Goal: Find contact information: Find contact information

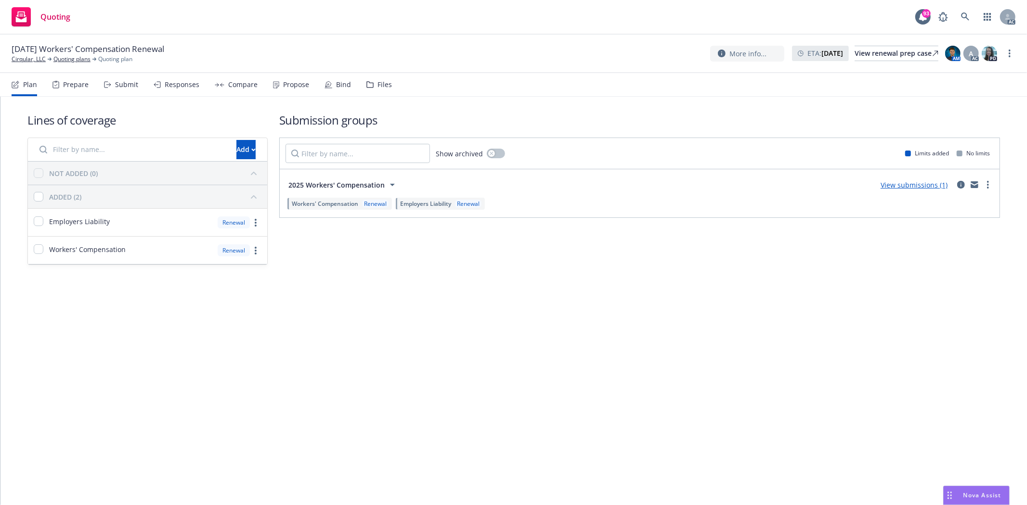
click at [64, 78] on div "Prepare" at bounding box center [70, 84] width 36 height 23
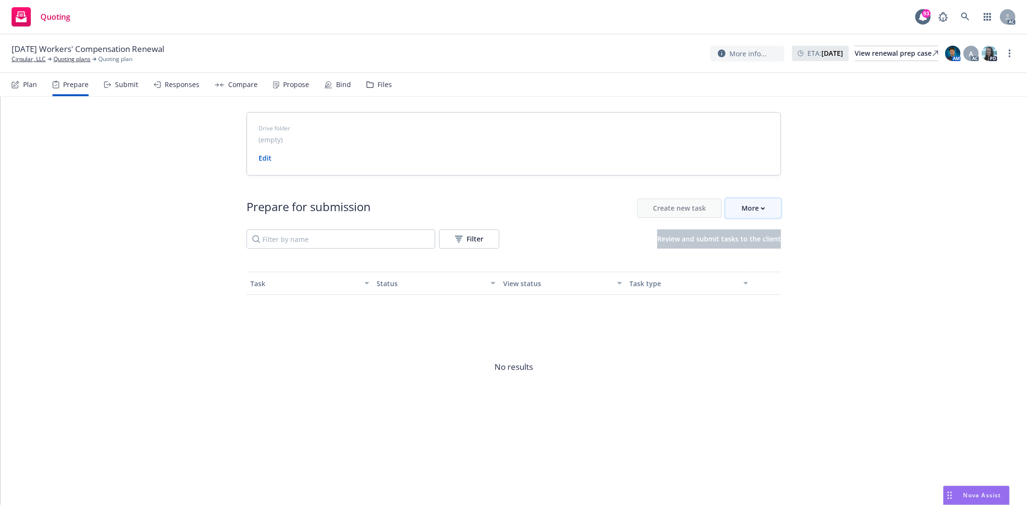
click at [759, 213] on div "More" at bounding box center [753, 208] width 24 height 18
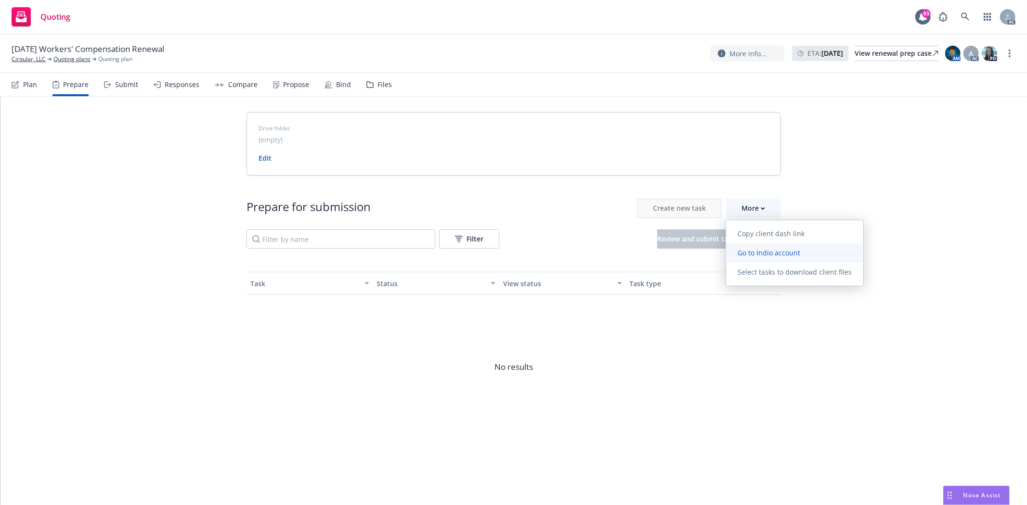
click at [781, 246] on link "Go to Indio account" at bounding box center [794, 253] width 137 height 19
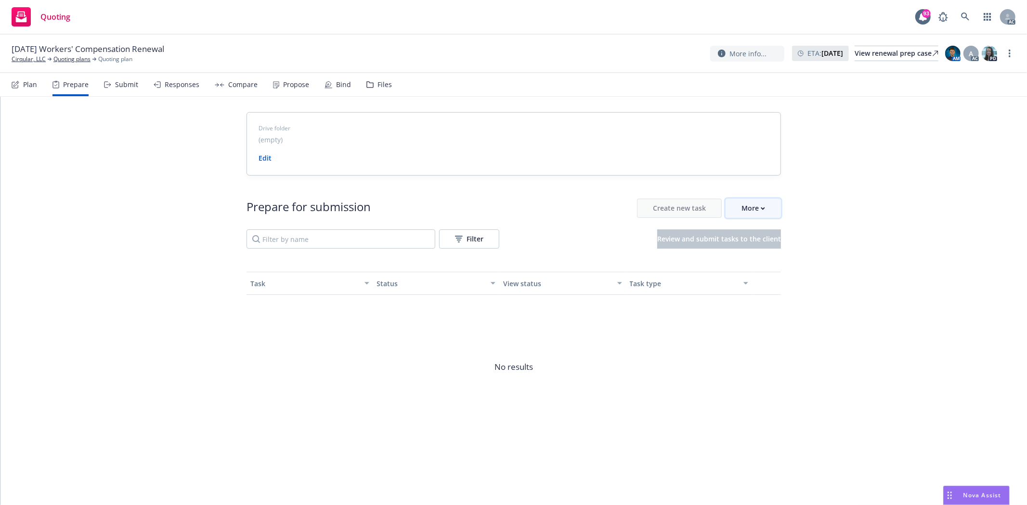
click at [760, 206] on div "More" at bounding box center [753, 208] width 24 height 18
click at [20, 59] on link "Cirqular, LLC" at bounding box center [29, 59] width 34 height 9
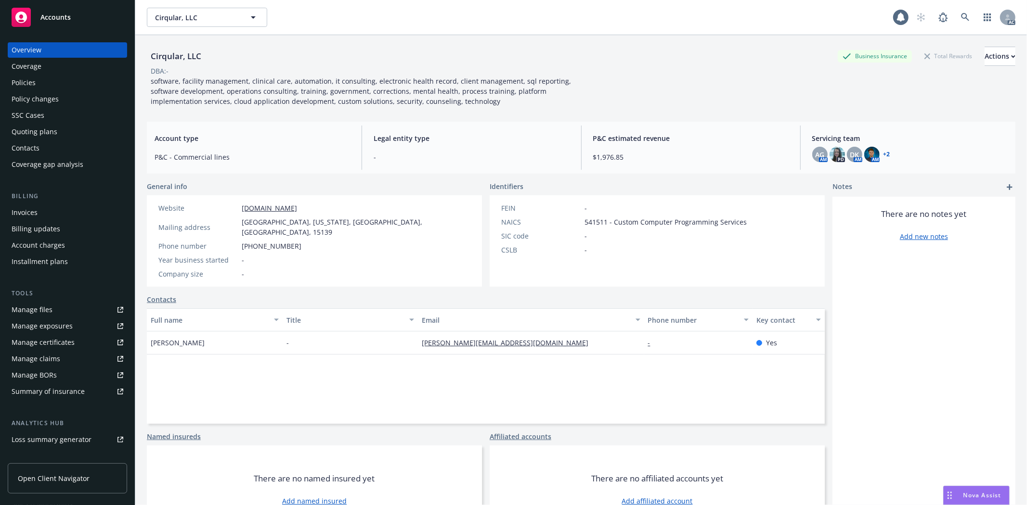
scroll to position [105, 0]
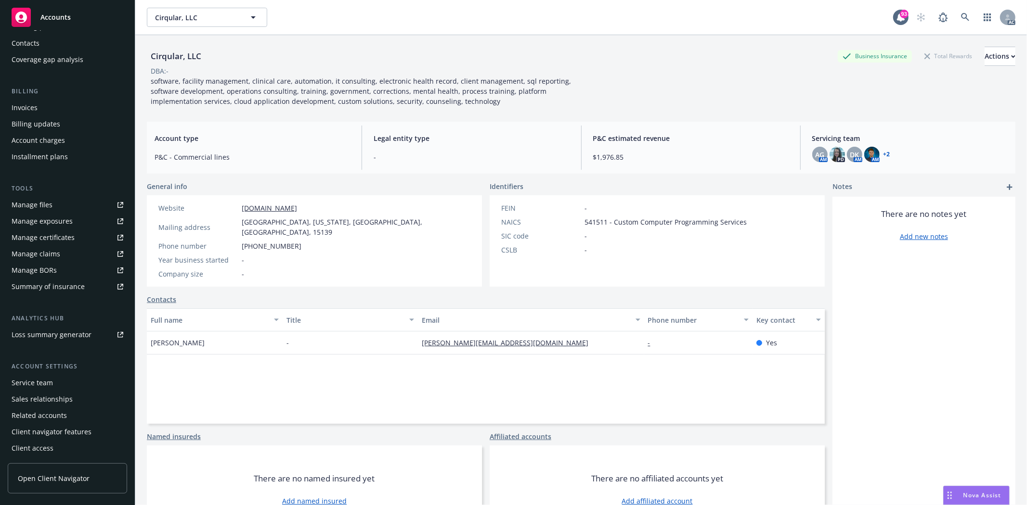
click at [41, 386] on div "Service team" at bounding box center [32, 382] width 41 height 15
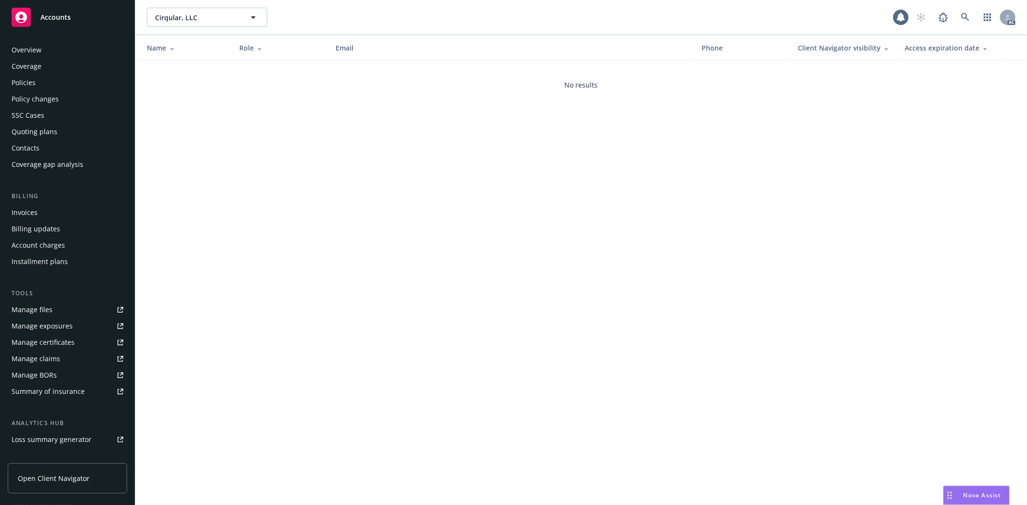
scroll to position [105, 0]
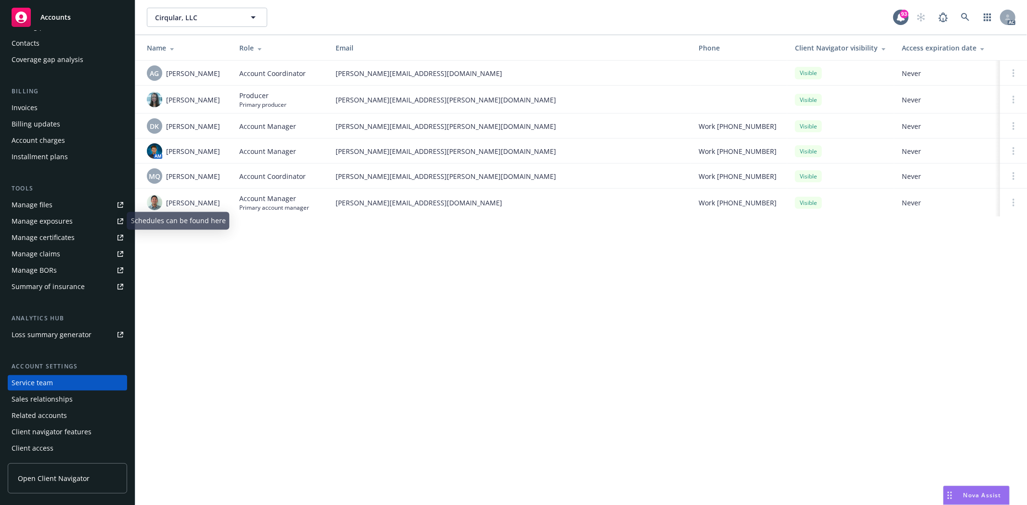
click at [30, 212] on div "Manage files Manage exposures Manage certificates Manage claims Manage BORs Sum…" at bounding box center [67, 245] width 119 height 97
click at [34, 205] on div "Manage files" at bounding box center [32, 204] width 41 height 15
click at [41, 219] on div "Manage exposures" at bounding box center [42, 221] width 61 height 15
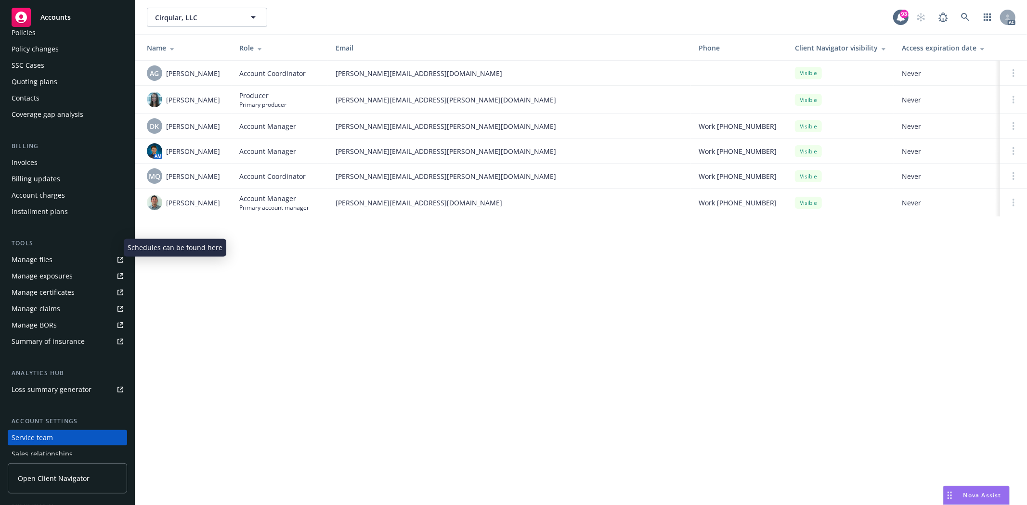
scroll to position [0, 0]
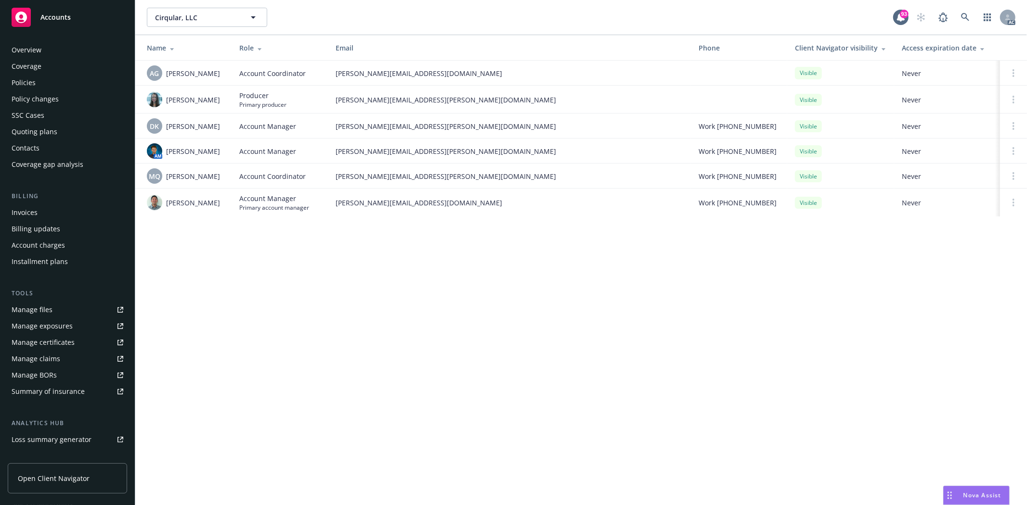
click at [45, 53] on div "Overview" at bounding box center [68, 49] width 112 height 15
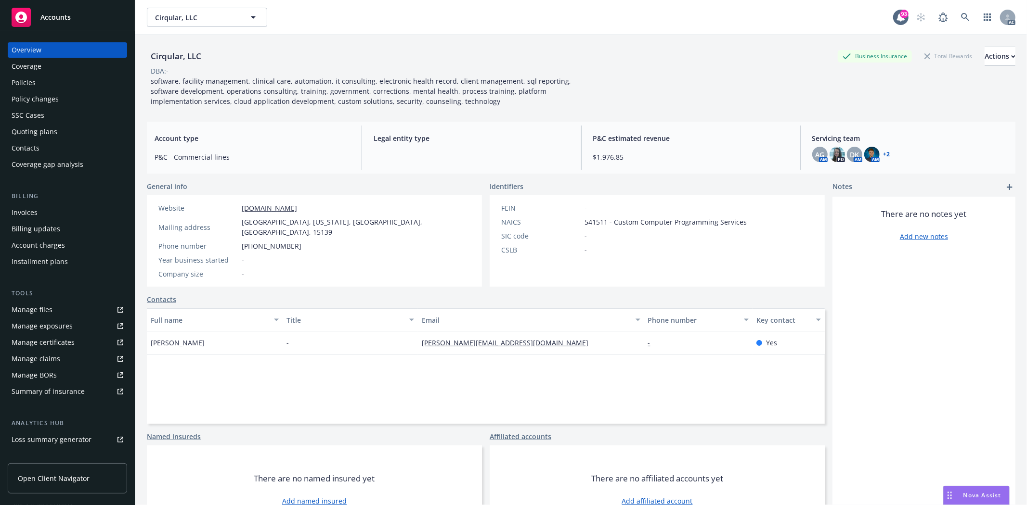
click at [45, 53] on div "Overview" at bounding box center [68, 49] width 112 height 15
drag, startPoint x: 578, startPoint y: 222, endPoint x: 602, endPoint y: 224, distance: 24.1
click at [602, 224] on div "NAICS 541511 - Custom Computer Programming Services" at bounding box center [623, 222] width 253 height 10
copy div "541511"
drag, startPoint x: 146, startPoint y: 333, endPoint x: 205, endPoint y: 337, distance: 58.9
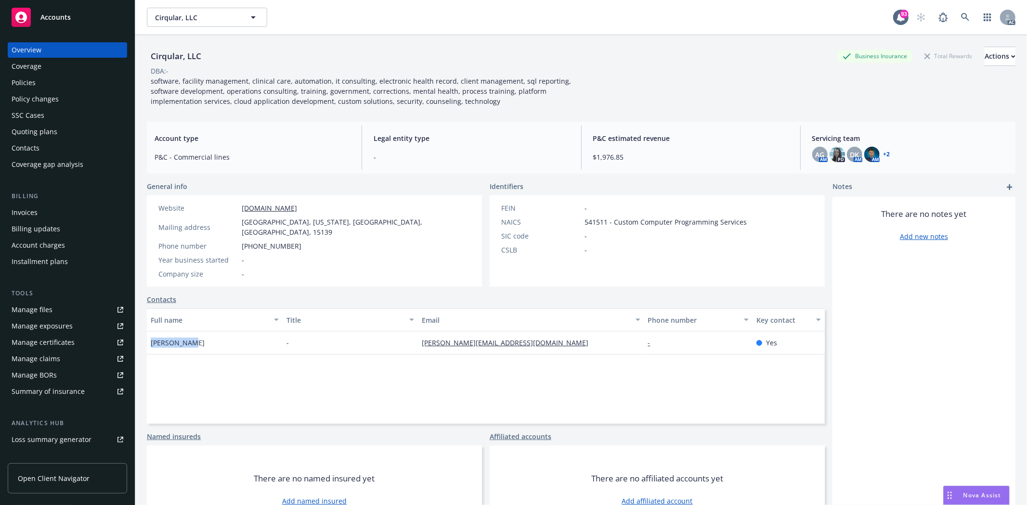
click at [205, 337] on div "Liz DeGroot" at bounding box center [215, 343] width 136 height 23
copy span "Liz DeGroot"
click at [7, 84] on div "Overview Coverage Policies Policy changes SSC Cases Quoting plans Contacts Cove…" at bounding box center [67, 268] width 135 height 475
click at [18, 83] on div "Policies" at bounding box center [24, 82] width 24 height 15
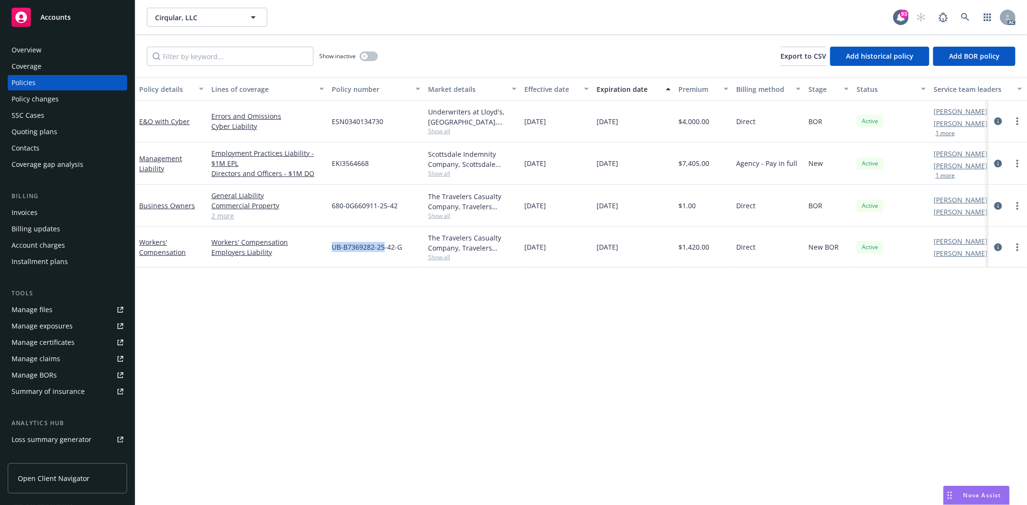
drag, startPoint x: 326, startPoint y: 247, endPoint x: 382, endPoint y: 252, distance: 56.0
click at [382, 252] on div "Workers' Compensation Workers' Compensation Employers Liability UB-B7369282-25-…" at bounding box center [599, 247] width 929 height 40
click at [370, 56] on button "button" at bounding box center [369, 56] width 18 height 10
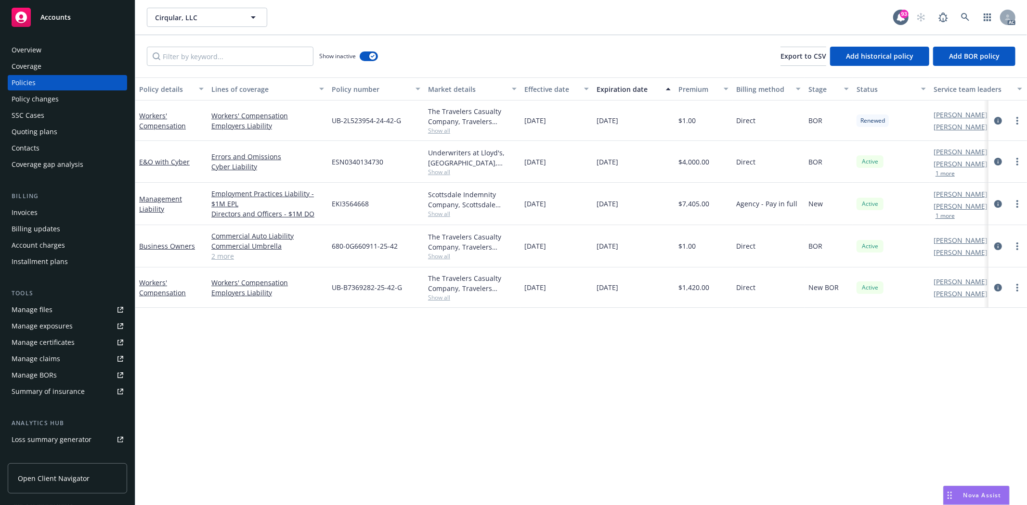
click at [444, 129] on span "Show all" at bounding box center [472, 131] width 89 height 8
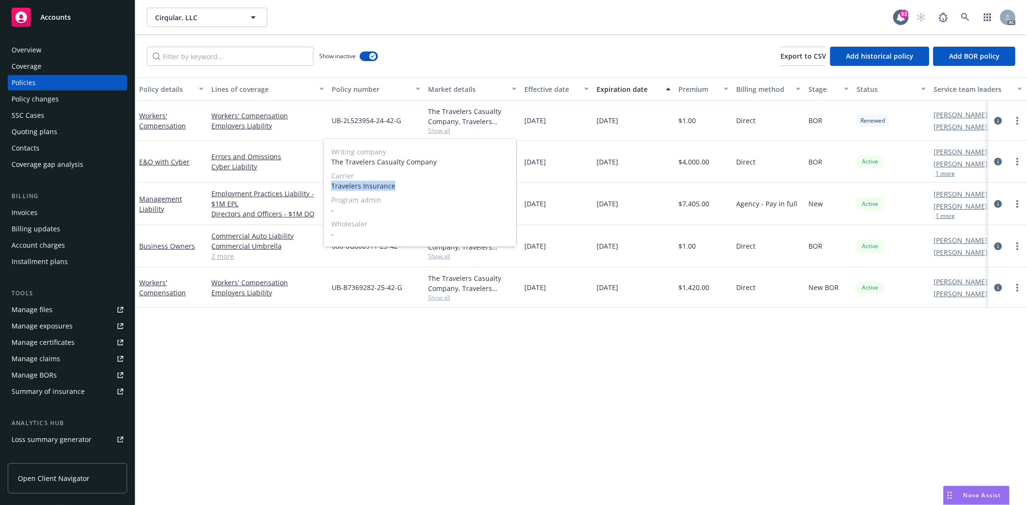
drag, startPoint x: 326, startPoint y: 182, endPoint x: 411, endPoint y: 183, distance: 84.7
click at [411, 183] on div "Writing company The Travelers Casualty Company Carrier Travelers Insurance Prog…" at bounding box center [419, 193] width 193 height 108
copy span "Travelers Insurance"
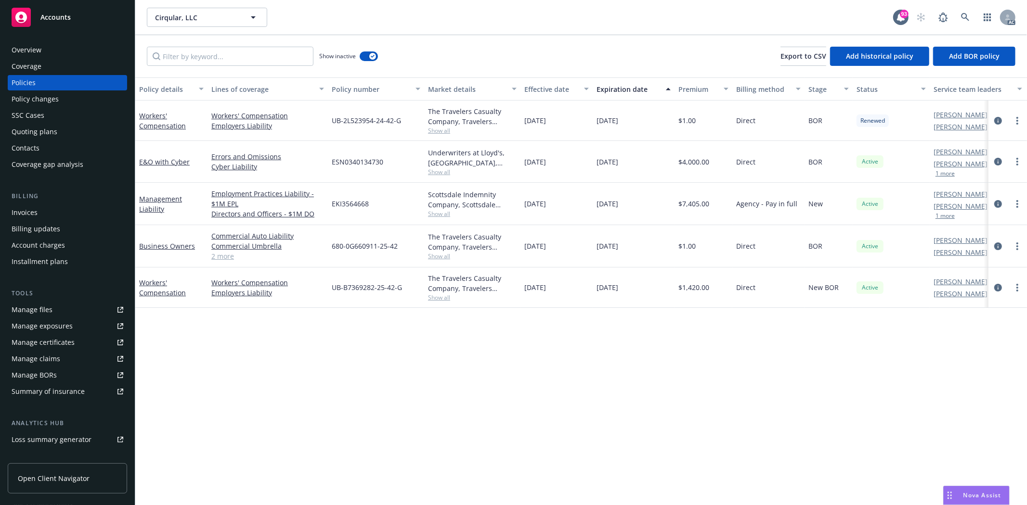
click at [464, 345] on div "Policy details Lines of coverage Policy number Market details Effective date Ex…" at bounding box center [580, 291] width 891 height 428
drag, startPoint x: 348, startPoint y: 119, endPoint x: 426, endPoint y: 118, distance: 78.0
click at [426, 118] on div "Workers' Compensation Workers' Compensation Employers Liability UB-2L523954-24-…" at bounding box center [599, 121] width 929 height 40
click at [406, 123] on div "UB-2L523954-24-42-G" at bounding box center [376, 121] width 96 height 40
click at [400, 121] on div "UB-2L523954-24-42-G" at bounding box center [376, 121] width 96 height 40
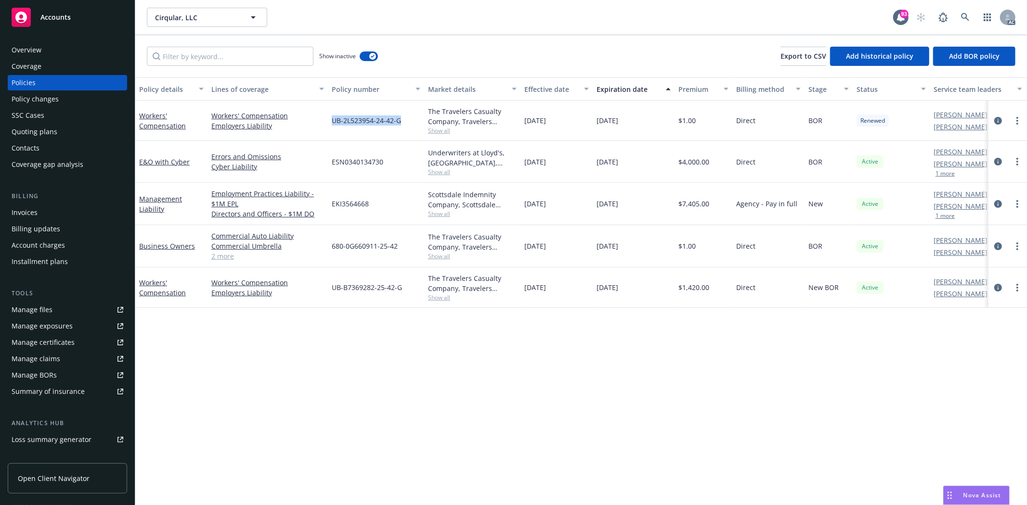
drag, startPoint x: 399, startPoint y: 117, endPoint x: 329, endPoint y: 124, distance: 70.5
click at [329, 124] on div "UB-2L523954-24-42-G" at bounding box center [376, 121] width 96 height 40
copy span "UB-2L523954-24-42-G"
drag, startPoint x: 523, startPoint y: 122, endPoint x: 563, endPoint y: 122, distance: 39.9
click at [563, 122] on div "08/07/2024" at bounding box center [556, 121] width 72 height 40
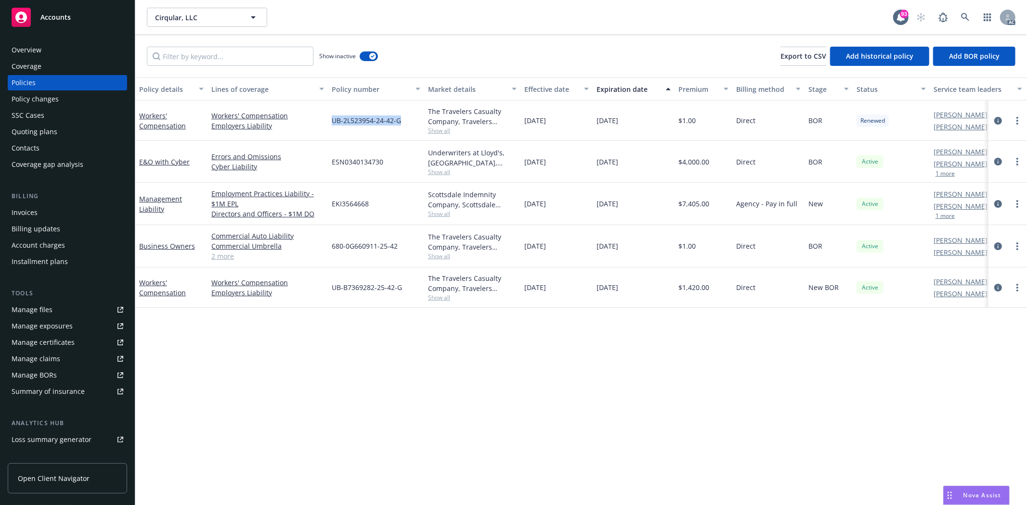
click at [58, 48] on div "Overview" at bounding box center [68, 49] width 112 height 15
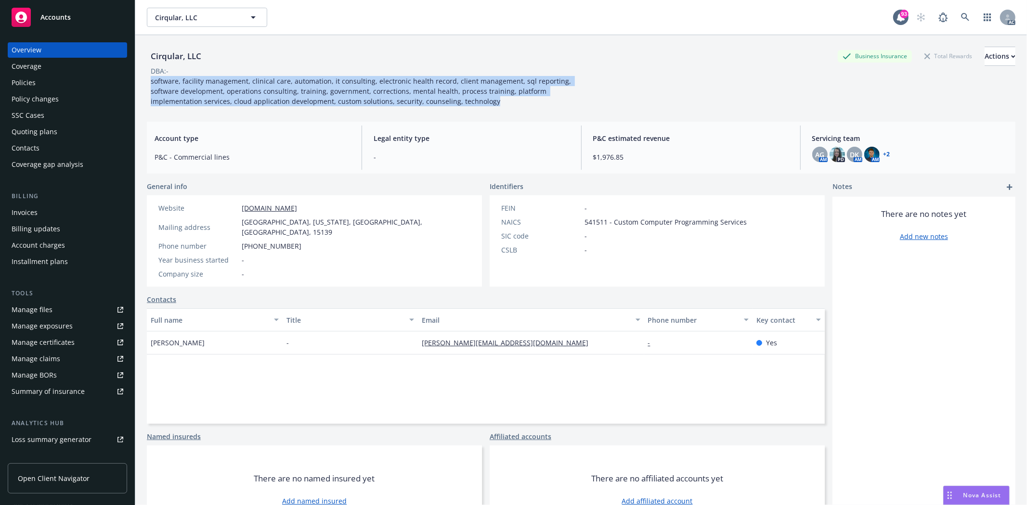
drag, startPoint x: 150, startPoint y: 80, endPoint x: 507, endPoint y: 111, distance: 358.9
click at [507, 111] on div "Cirqular, LLC Business Insurance Total Rewards Actions DBA: - software, facilit…" at bounding box center [581, 74] width 868 height 79
copy span "software, facility management, clinical care, automation, it consulting, electr…"
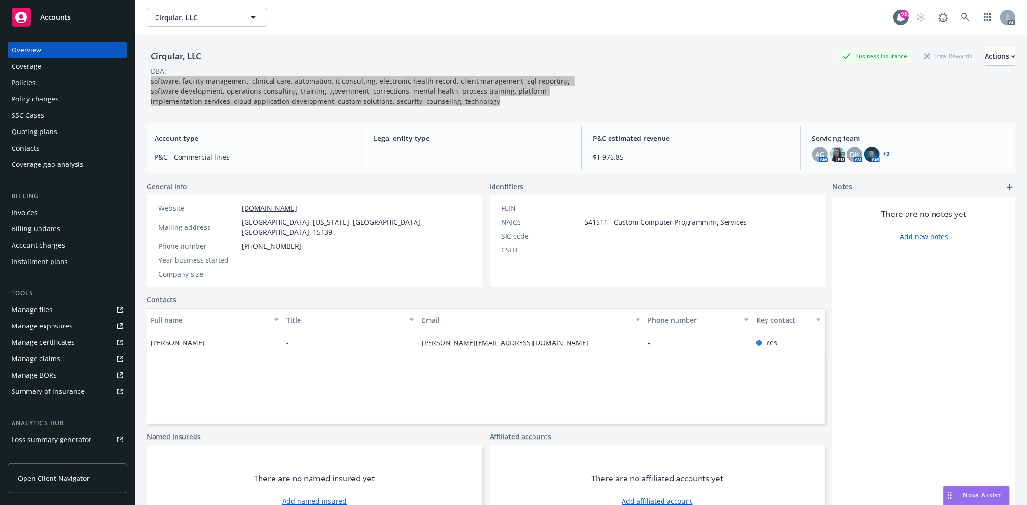
scroll to position [105, 0]
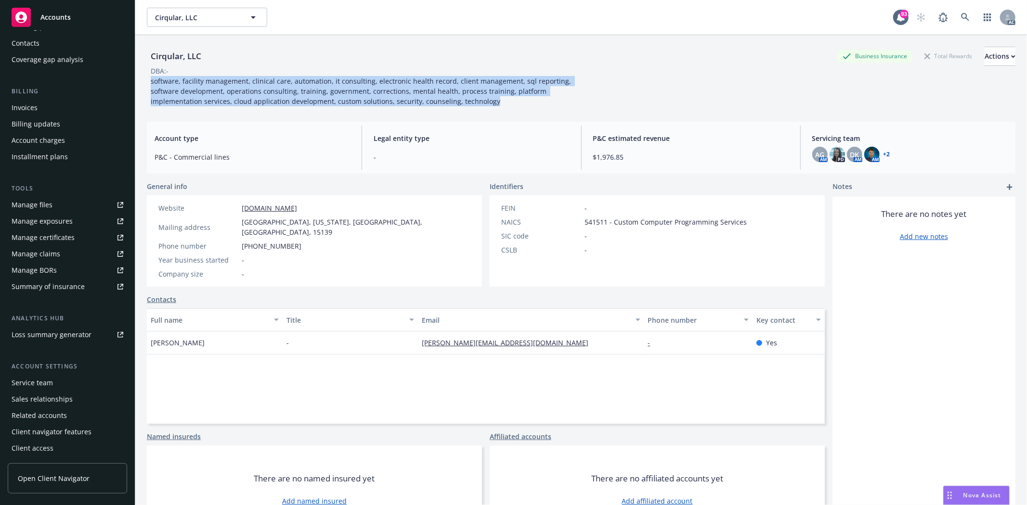
click at [59, 388] on div "Service team" at bounding box center [68, 382] width 112 height 15
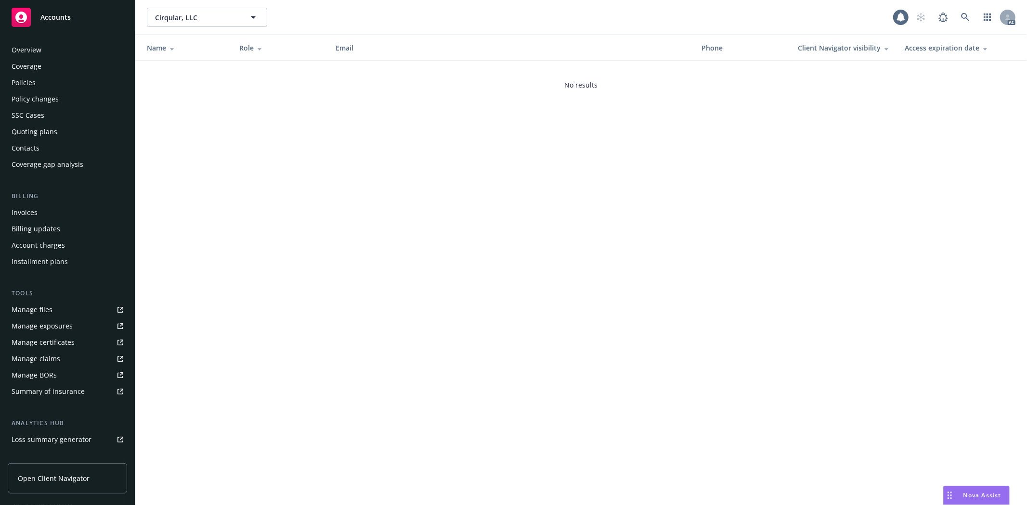
scroll to position [105, 0]
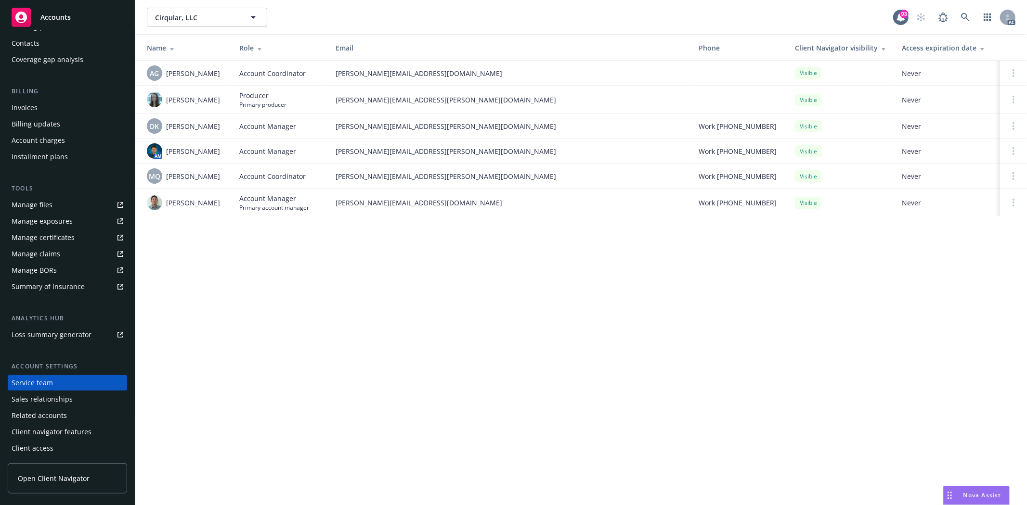
drag, startPoint x: 165, startPoint y: 103, endPoint x: 223, endPoint y: 104, distance: 58.2
click at [223, 104] on div "Ashley deWilde" at bounding box center [185, 99] width 77 height 15
copy span "Ashley deWilde"
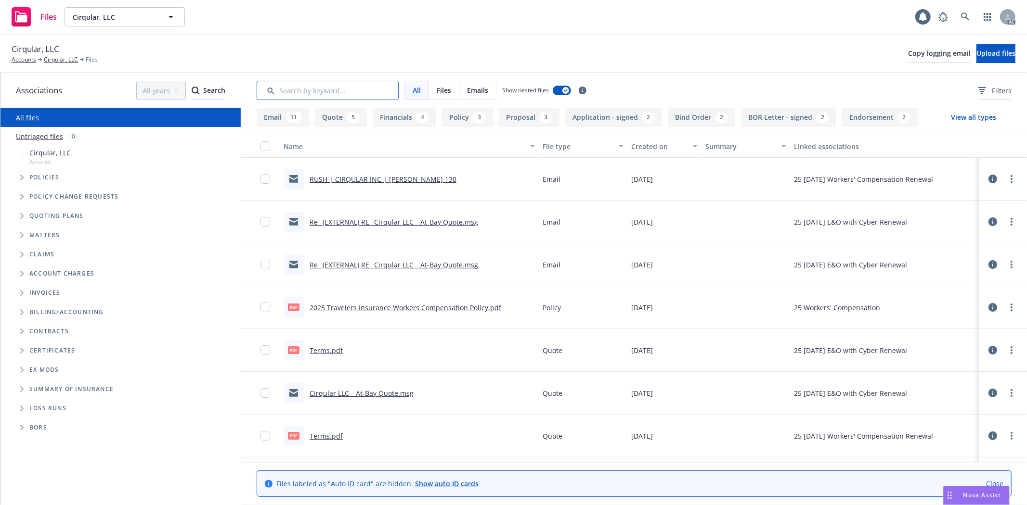
click at [372, 88] on input "Search by keyword..." at bounding box center [328, 90] width 142 height 19
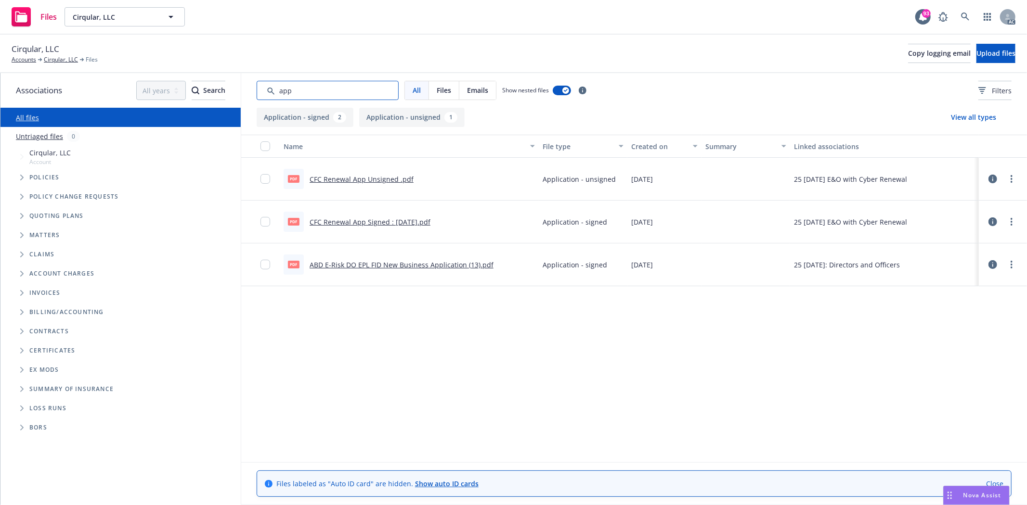
click at [311, 95] on input "Search by keyword..." at bounding box center [328, 90] width 142 height 19
drag, startPoint x: 378, startPoint y: 90, endPoint x: 241, endPoint y: 92, distance: 137.2
click at [241, 92] on div "Associations All years 2027 2026 2025 2024 2023 2022 2021 2020 2019 2018 2017 2…" at bounding box center [513, 289] width 1026 height 432
type input "130"
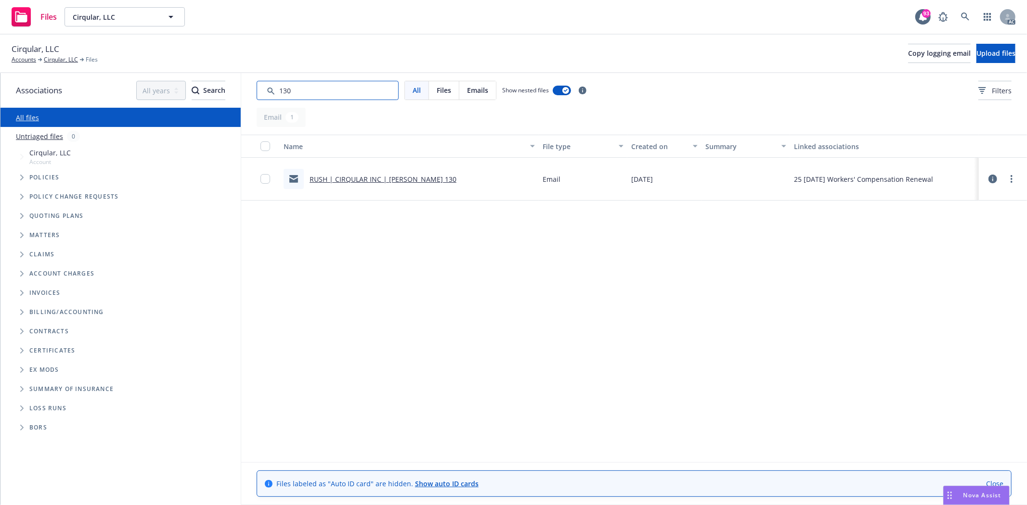
drag, startPoint x: 331, startPoint y: 98, endPoint x: 268, endPoint y: 88, distance: 63.4
click at [268, 88] on input "Search by keyword..." at bounding box center [328, 90] width 142 height 19
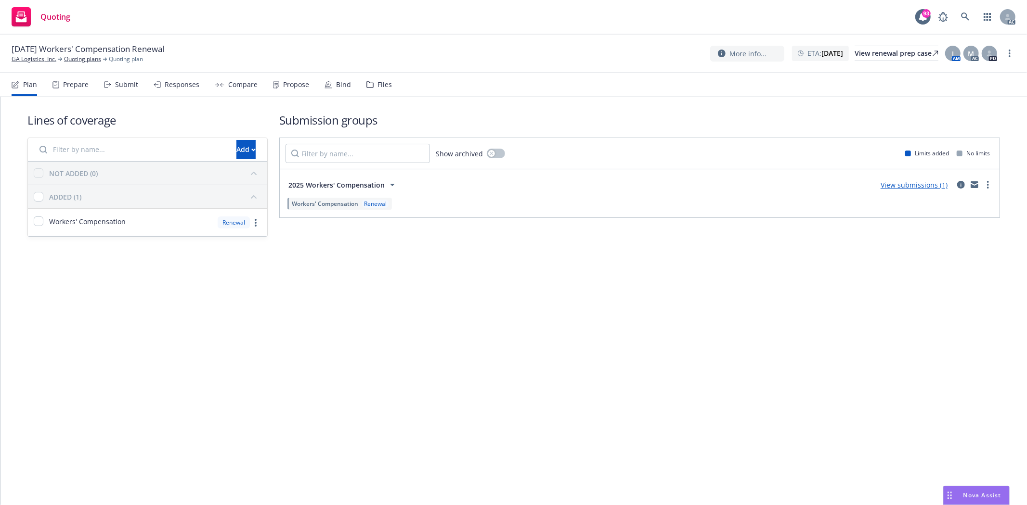
click at [81, 86] on div "Prepare" at bounding box center [76, 85] width 26 height 8
click at [81, 85] on div "Prepare" at bounding box center [76, 85] width 26 height 8
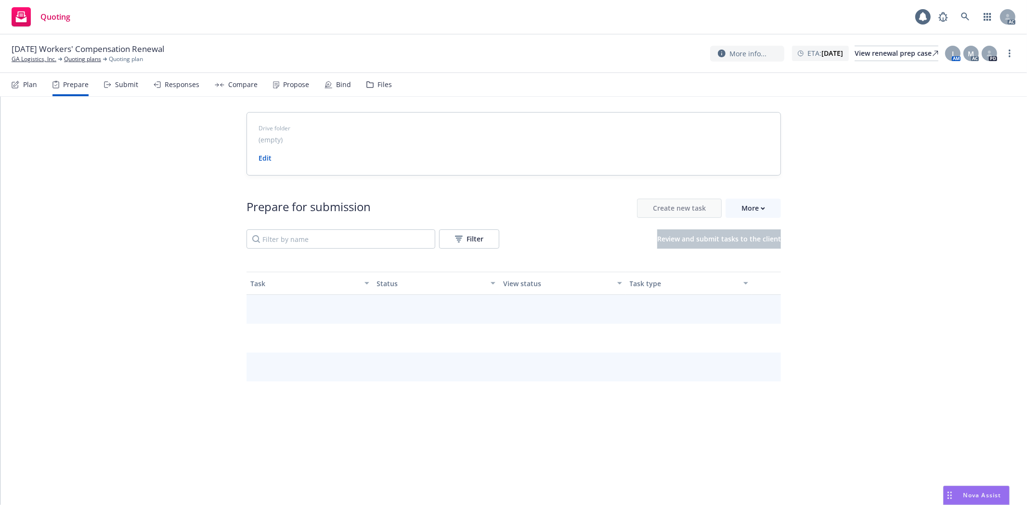
click at [81, 85] on div "Prepare" at bounding box center [76, 85] width 26 height 8
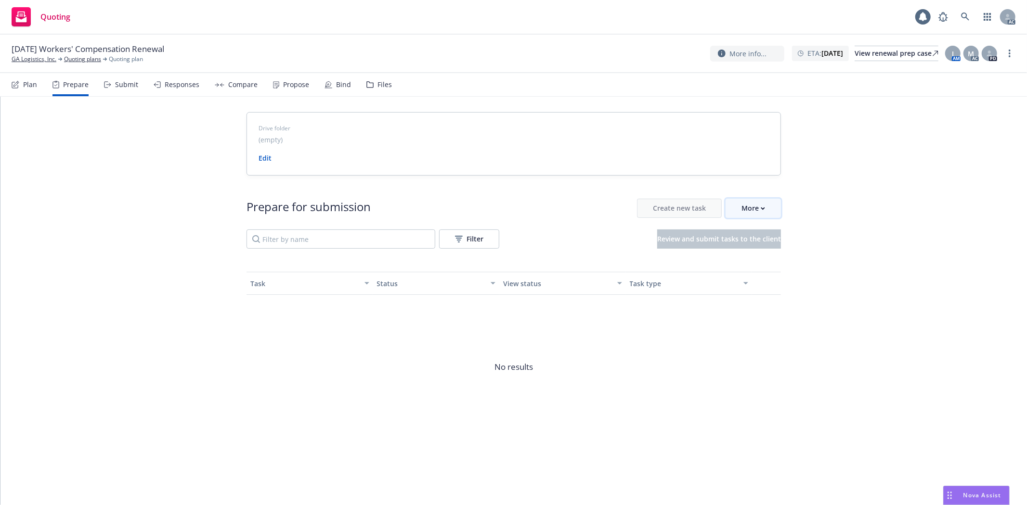
click at [753, 203] on div "More" at bounding box center [753, 208] width 24 height 18
click at [757, 249] on span "Go to Indio account" at bounding box center [769, 252] width 86 height 9
click at [730, 211] on button "More" at bounding box center [752, 208] width 55 height 19
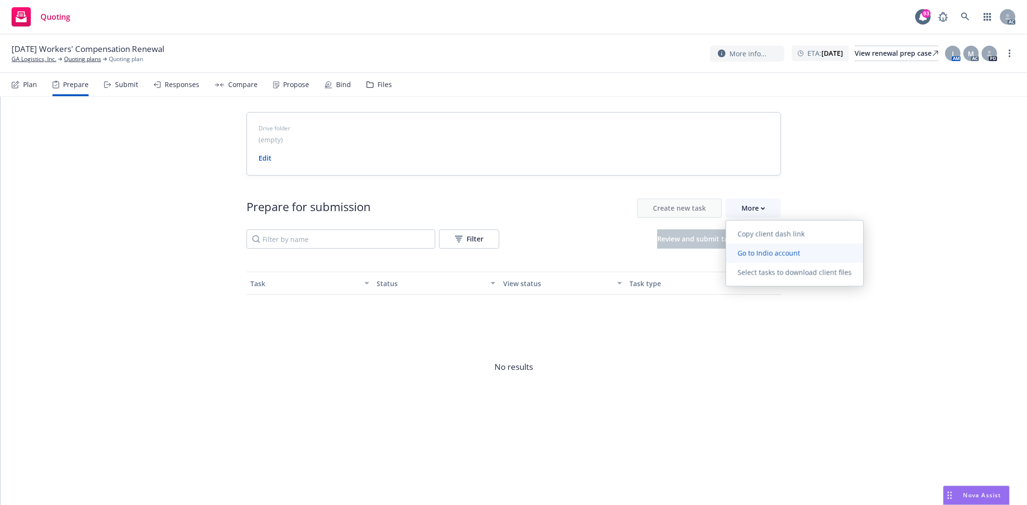
click at [762, 254] on span "Go to Indio account" at bounding box center [769, 252] width 86 height 9
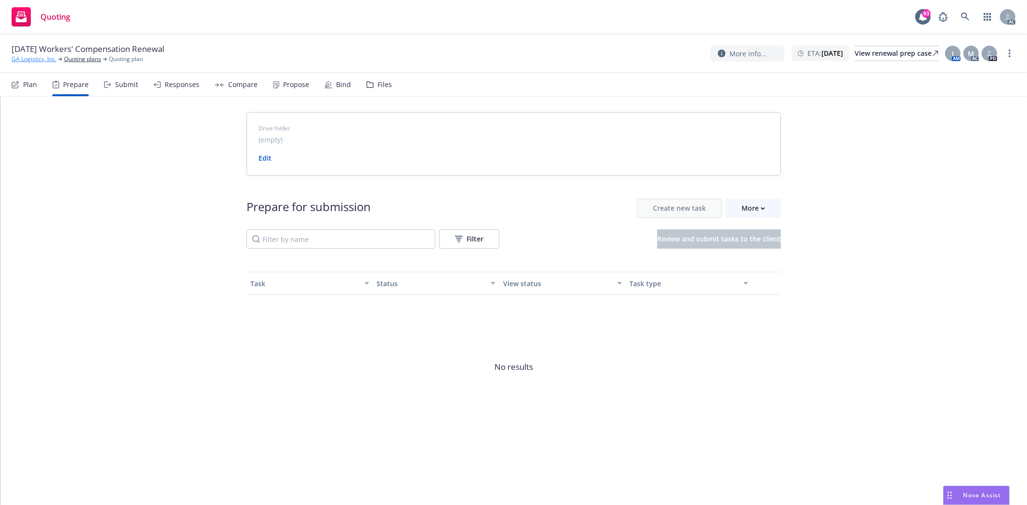
click at [39, 62] on link "GA Logistics, Inc." at bounding box center [34, 59] width 45 height 9
